Goal: Navigation & Orientation: Find specific page/section

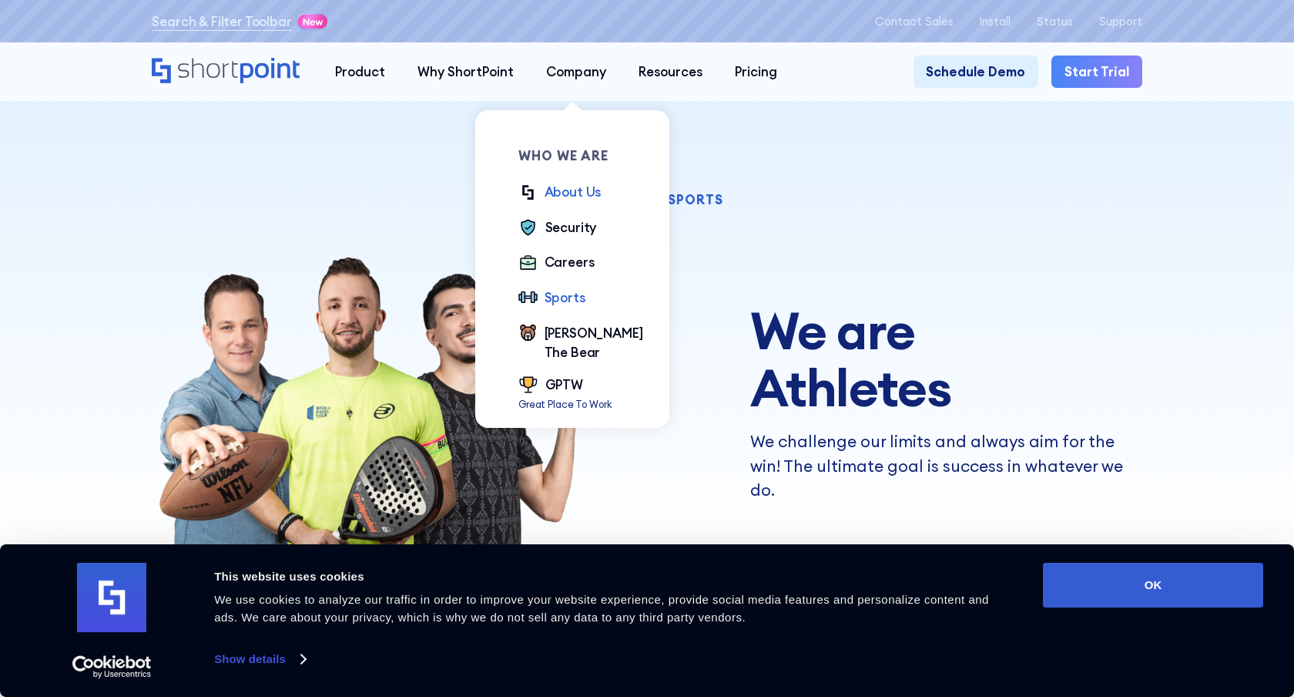
click at [570, 191] on div "About Us" at bounding box center [573, 191] width 57 height 19
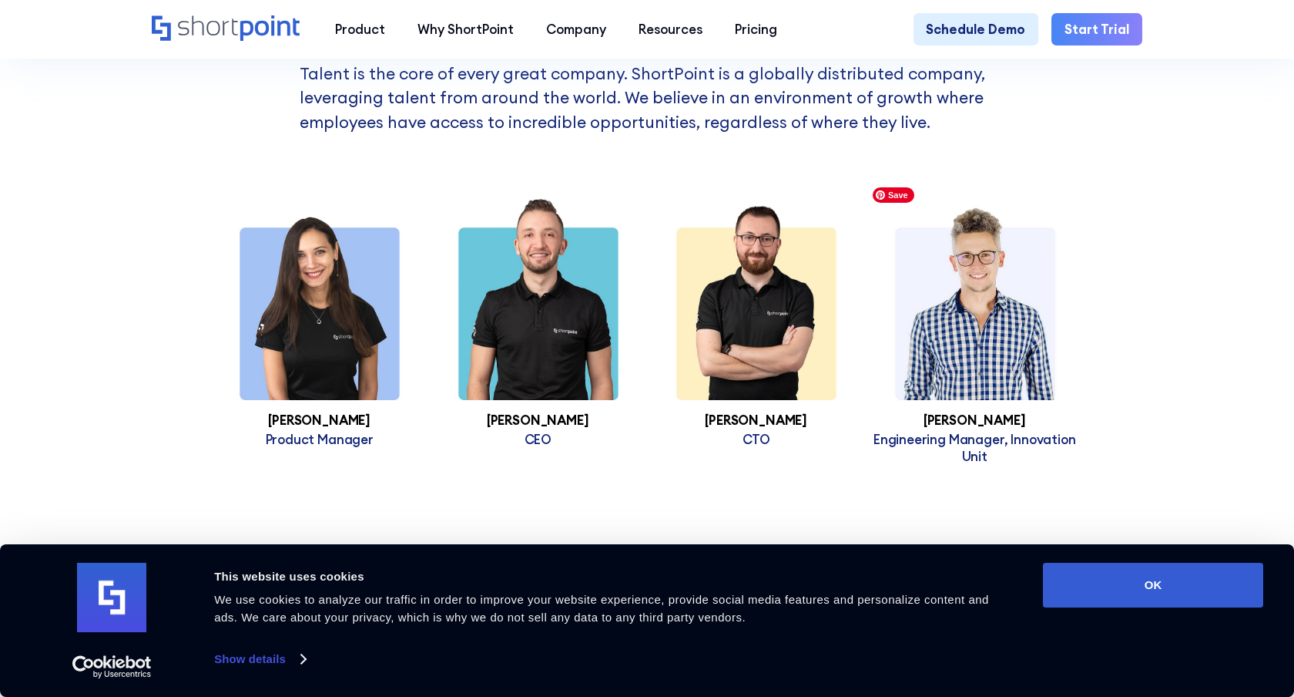
scroll to position [3111, 0]
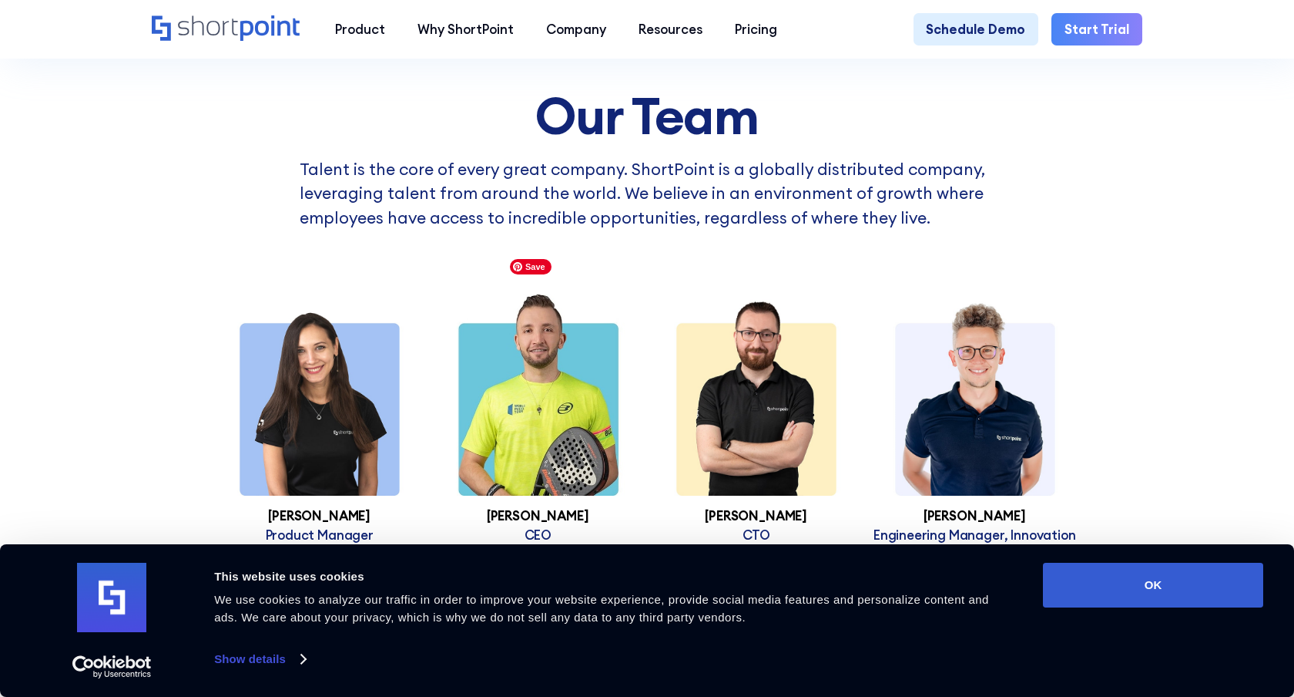
click at [549, 344] on img at bounding box center [538, 394] width 219 height 201
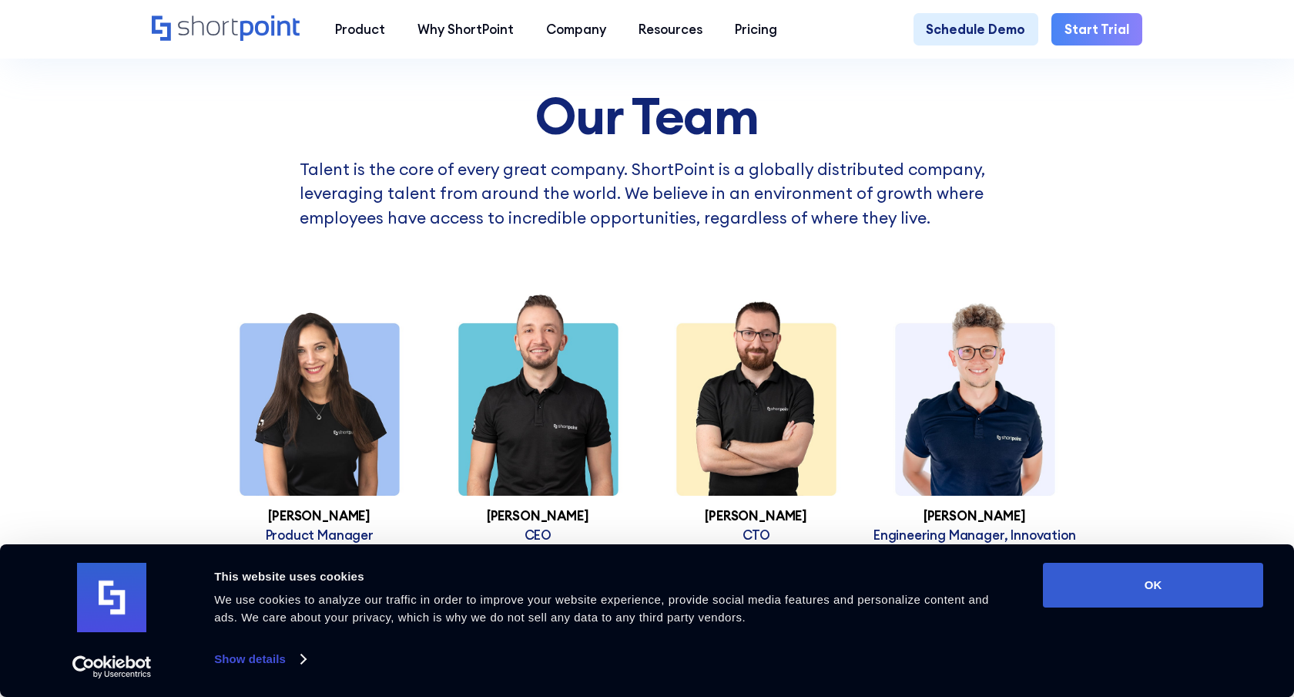
click at [544, 509] on h3 "[PERSON_NAME]" at bounding box center [538, 516] width 219 height 14
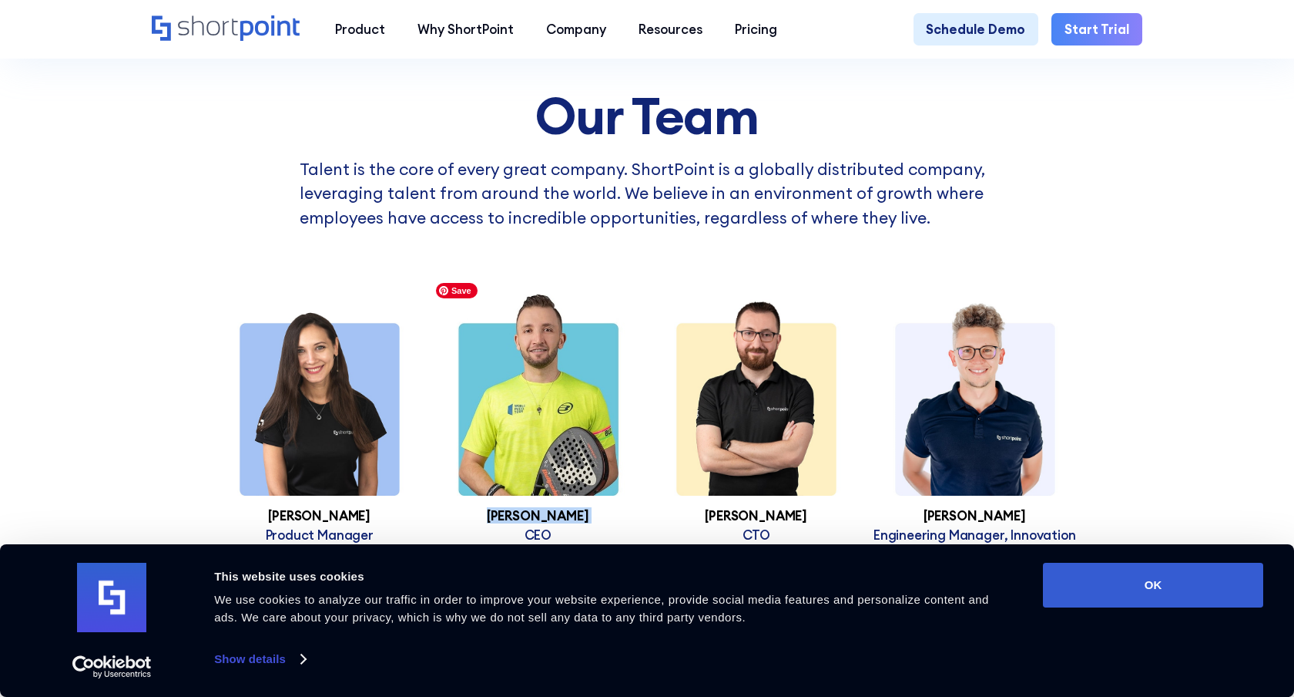
copy h3 "[PERSON_NAME]"
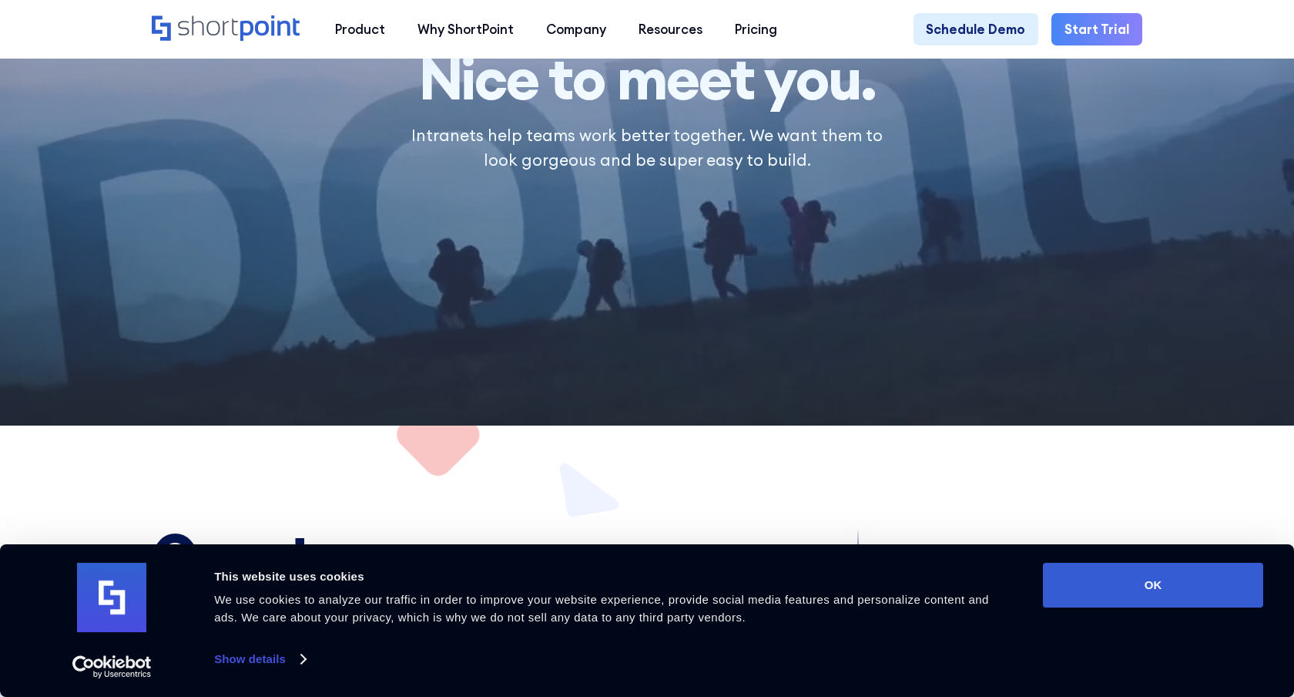
scroll to position [0, 0]
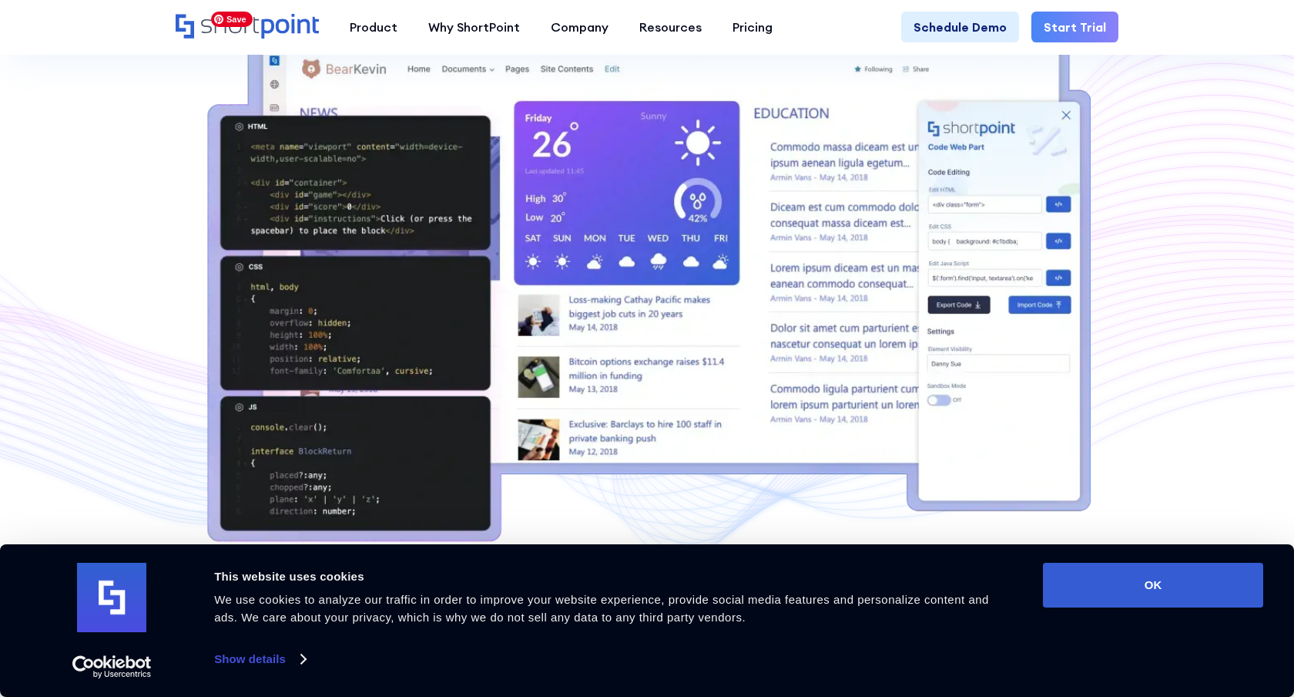
scroll to position [620, 0]
